Goal: Complete application form: Complete application form

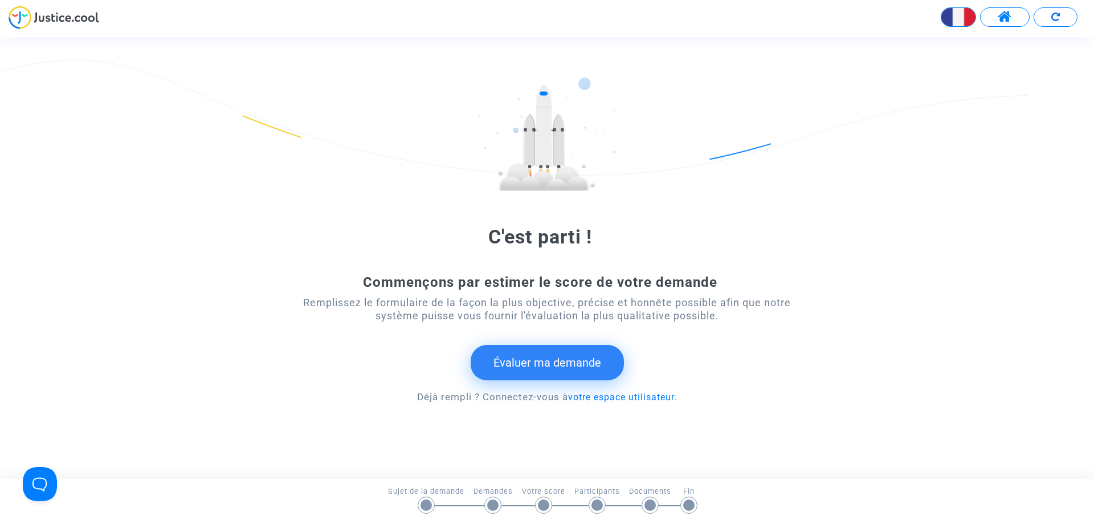
click at [551, 360] on button "Évaluer ma demande" at bounding box center [547, 362] width 153 height 35
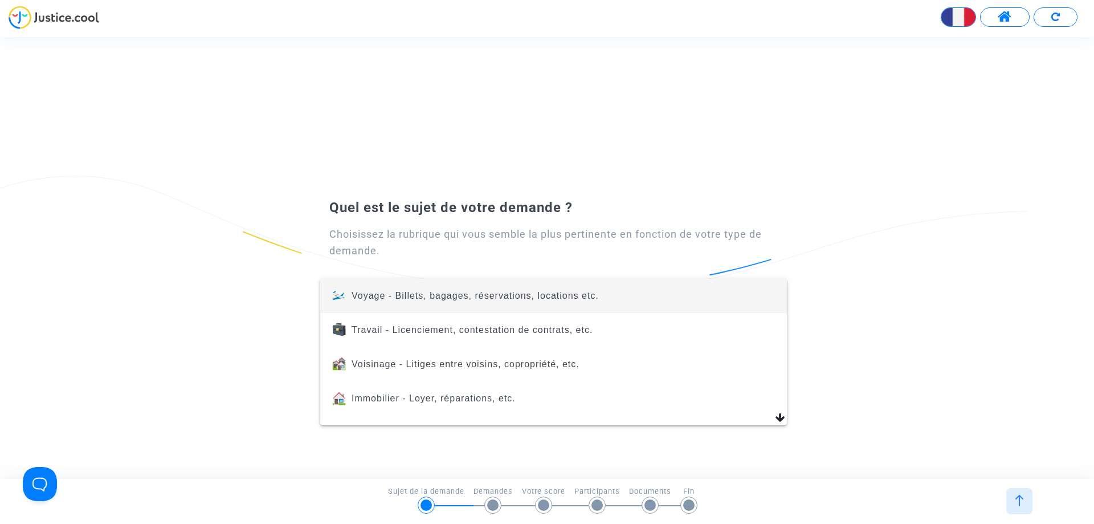
click at [463, 242] on div at bounding box center [547, 262] width 1094 height 524
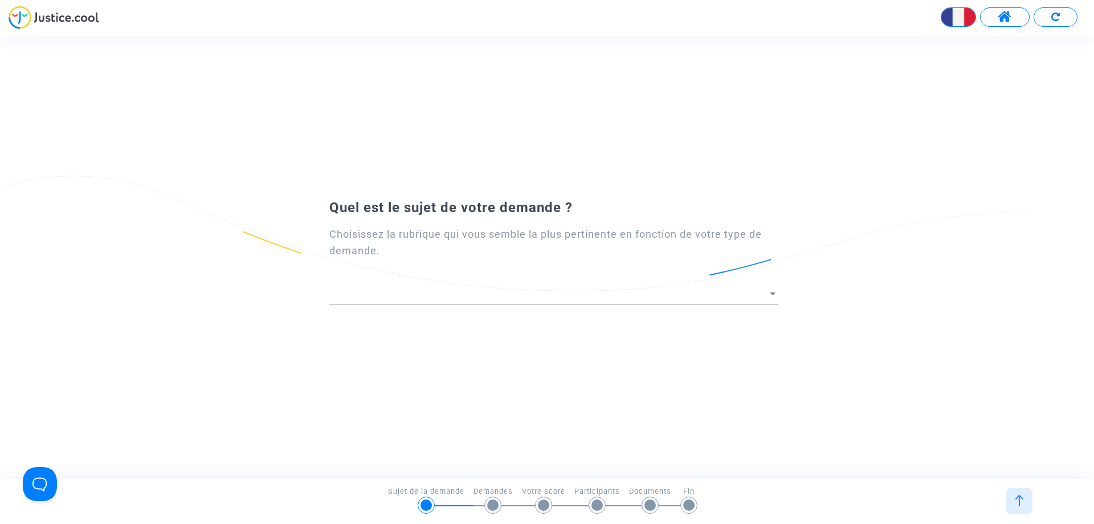
click at [463, 229] on div "Choisissez la rubrique qui vous semble la plus pertinente en fonction de votre …" at bounding box center [553, 242] width 449 height 33
click at [422, 277] on div at bounding box center [553, 289] width 449 height 29
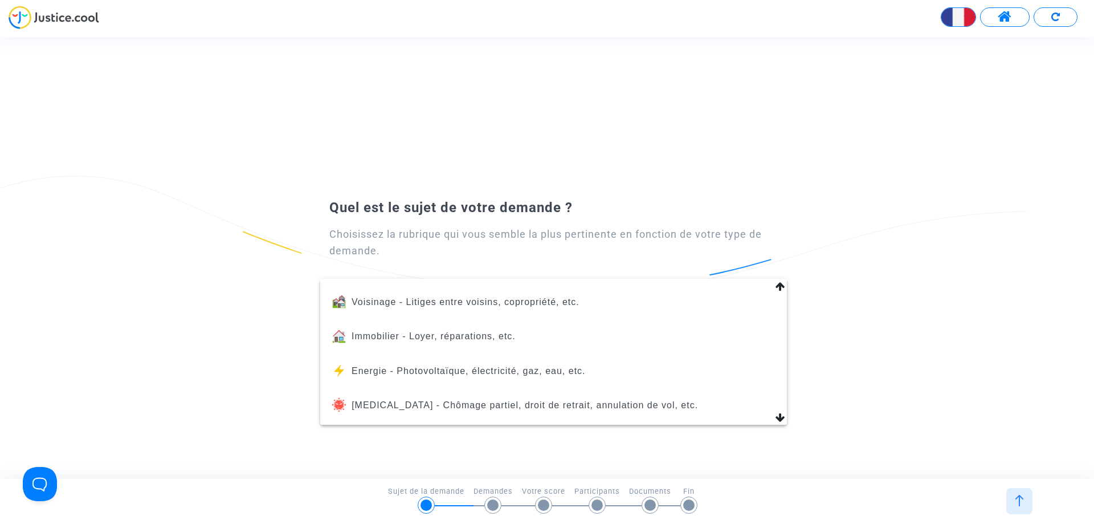
scroll to position [74, 0]
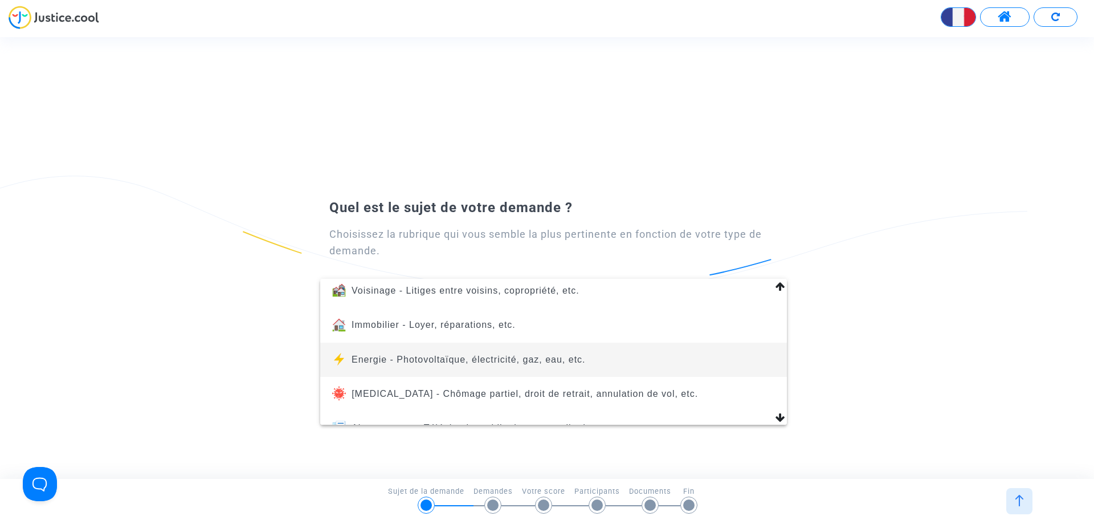
click at [531, 362] on span "Energie - Photovoltaïque, électricité, gaz, eau, etc." at bounding box center [469, 360] width 234 height 10
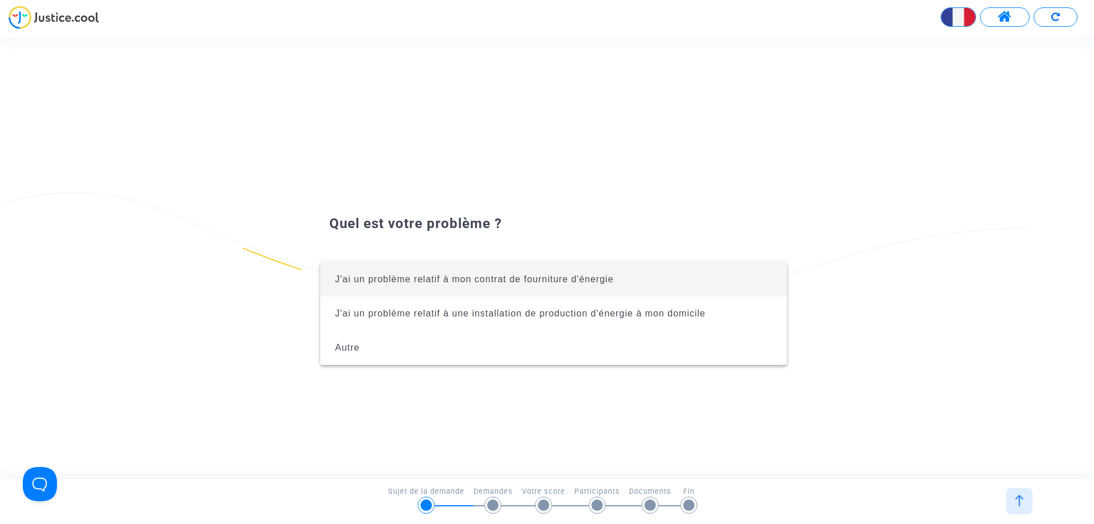
click at [581, 279] on span "J'ai un problème relatif à mon contrat de fourniture d'énergie" at bounding box center [474, 279] width 279 height 10
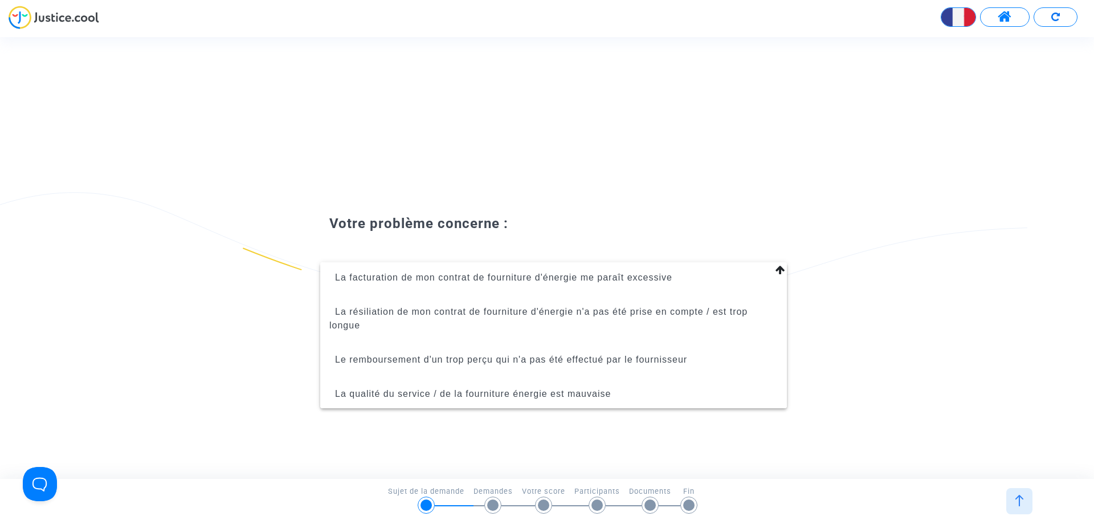
scroll to position [39, 0]
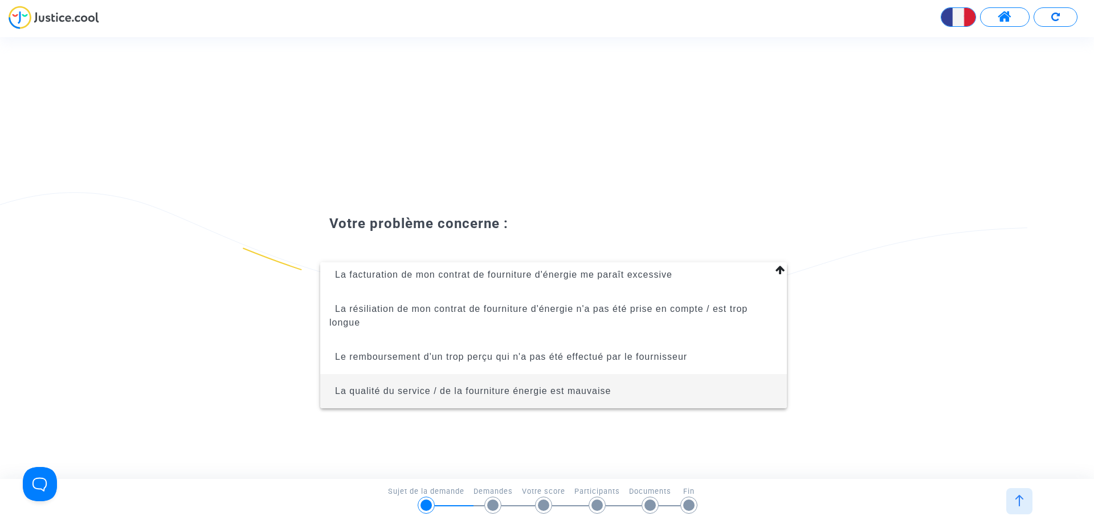
click at [561, 398] on span "La qualité du service / de la fourniture énergie est mauvaise" at bounding box center [553, 391] width 449 height 34
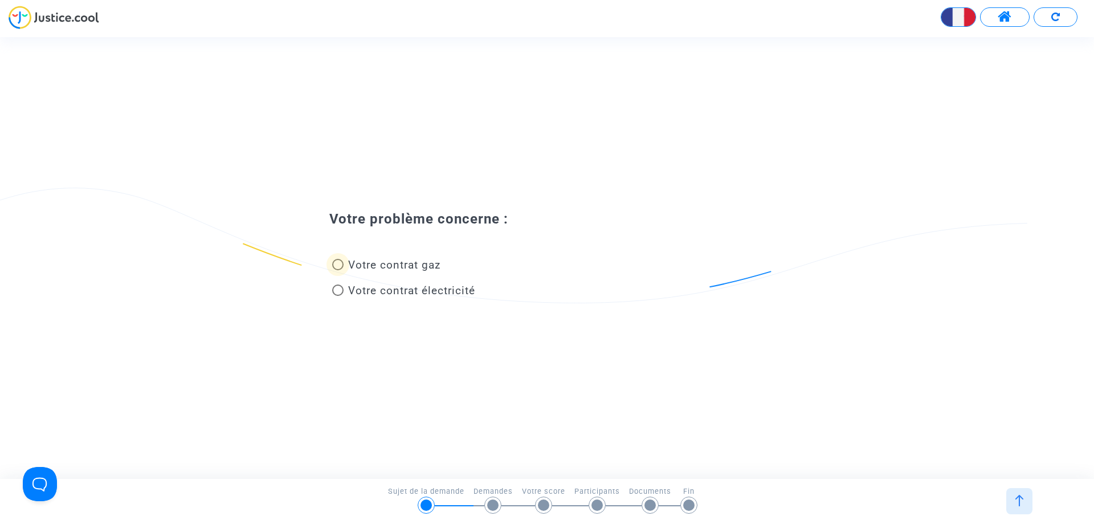
click at [337, 268] on span at bounding box center [337, 264] width 11 height 11
click at [337, 270] on input "Votre contrat gaz" at bounding box center [337, 270] width 1 height 1
radio input "true"
click at [338, 262] on span at bounding box center [337, 264] width 11 height 11
click at [338, 270] on input "Une coupure de gaz" at bounding box center [337, 270] width 1 height 1
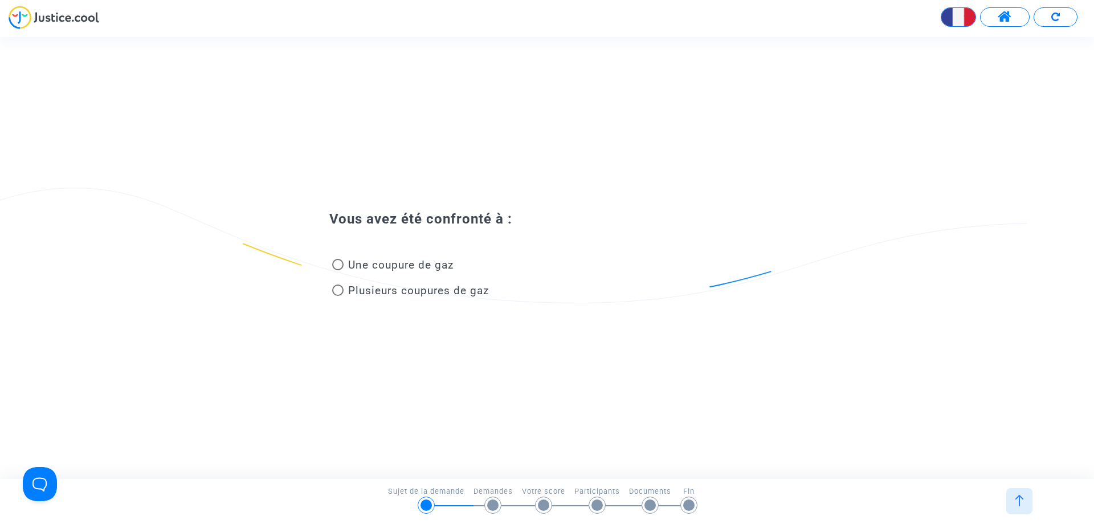
radio input "true"
